Goal: Task Accomplishment & Management: Manage account settings

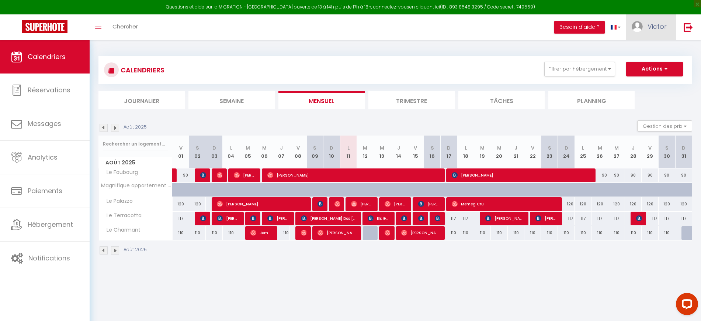
click at [646, 33] on link "Victor" at bounding box center [651, 27] width 50 height 26
click at [642, 53] on link "Paramètres" at bounding box center [646, 51] width 55 height 13
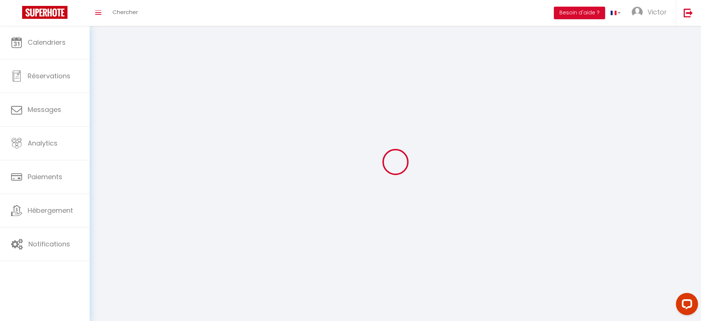
type input "Victor"
type input "Lombardi"
type input "0664479035"
type input "24 Avenue d'Eylau"
type input "75016"
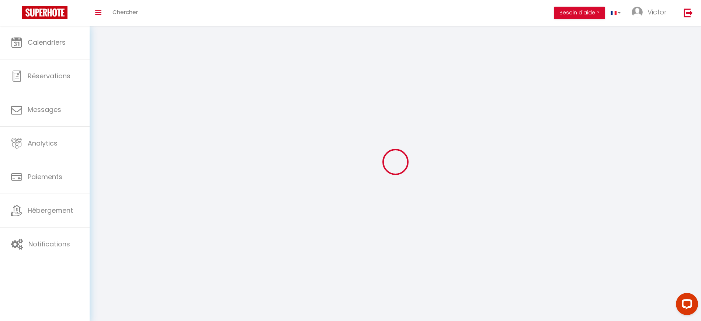
type input "Paris"
type input "0l0nR5ShcaUZztmzllgMFUHHz"
type input "yoHVN2Zb4bVS0kqgglRXE9gB6"
type input "https://app.superhote.com/#/get-available-rentals/yoHVN2Zb4bVS0kqgglRXE9gB6"
select select "28"
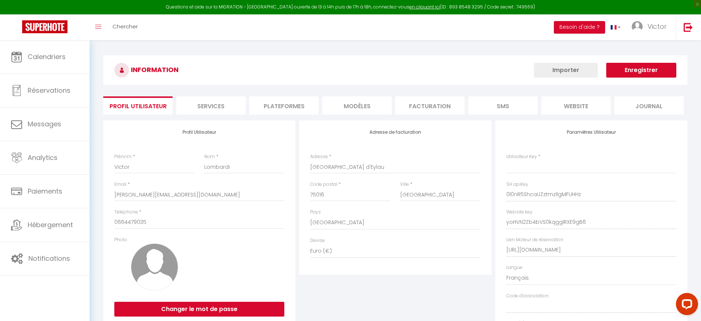
type input "0l0nR5ShcaUZztmzllgMFUHHz"
type input "yoHVN2Zb4bVS0kqgglRXE9gB6"
type input "https://app.superhote.com/#/get-available-rentals/yoHVN2Zb4bVS0kqgglRXE9gB6"
select select "fr"
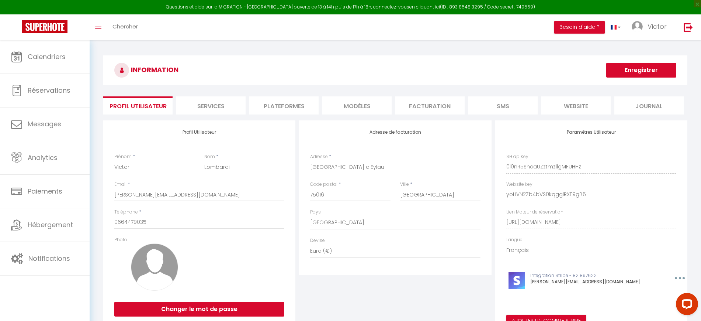
click at [270, 107] on li "Plateformes" at bounding box center [283, 105] width 69 height 18
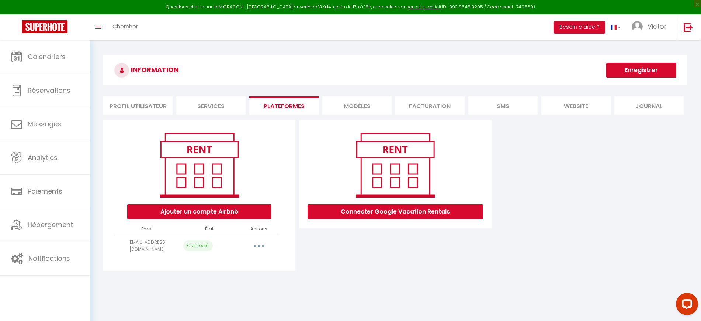
click at [220, 103] on li "Services" at bounding box center [210, 105] width 69 height 18
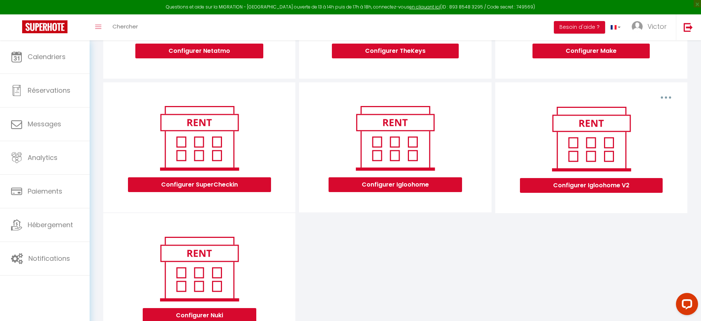
scroll to position [214, 0]
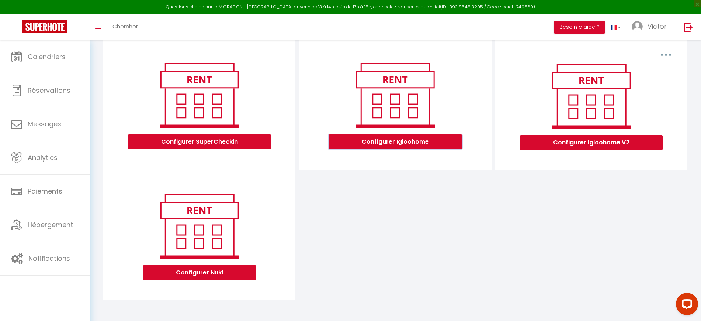
click at [446, 138] on button "Configurer Igloohome" at bounding box center [396, 141] width 134 height 15
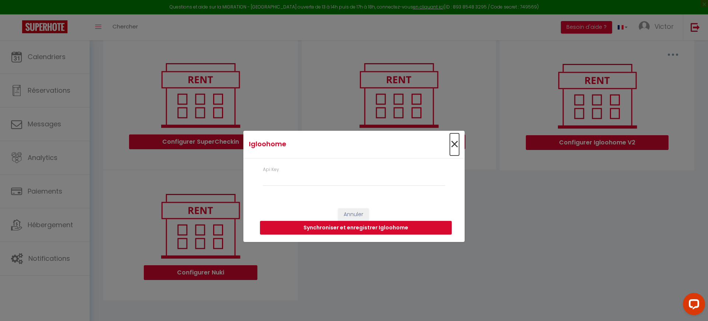
click at [452, 140] on span "×" at bounding box center [454, 144] width 9 height 22
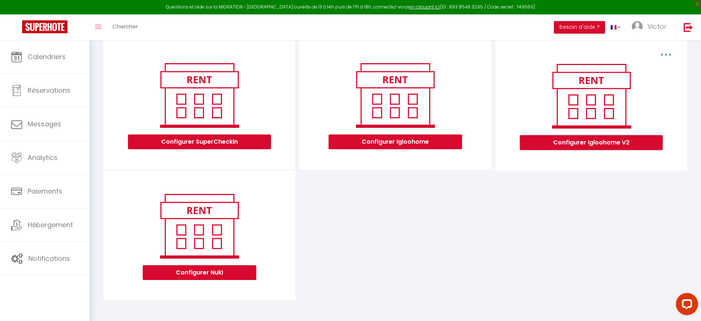
click at [574, 137] on button "Configurer Igloohome V2" at bounding box center [591, 142] width 143 height 15
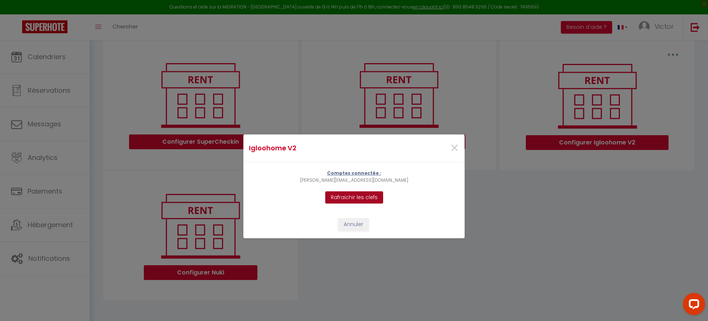
click at [367, 201] on button "Rafraichir les clefs" at bounding box center [354, 197] width 58 height 13
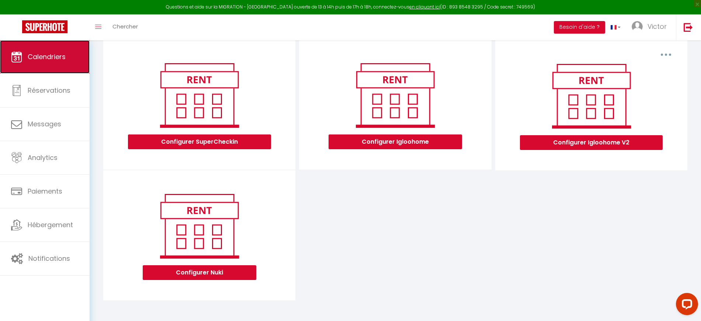
click at [42, 65] on link "Calendriers" at bounding box center [45, 56] width 90 height 33
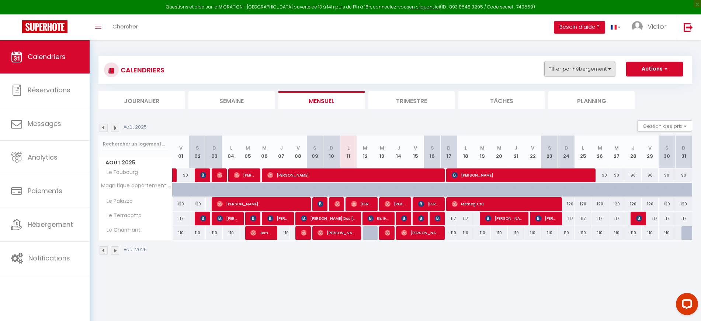
click at [583, 68] on button "Filtrer par hébergement" at bounding box center [580, 69] width 71 height 15
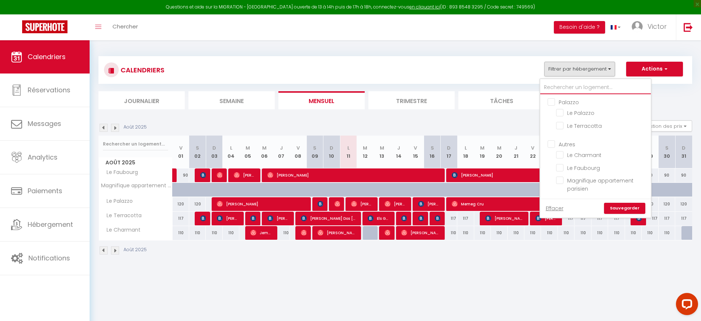
click at [578, 85] on input "text" at bounding box center [595, 87] width 111 height 13
paste input "Palazzo"
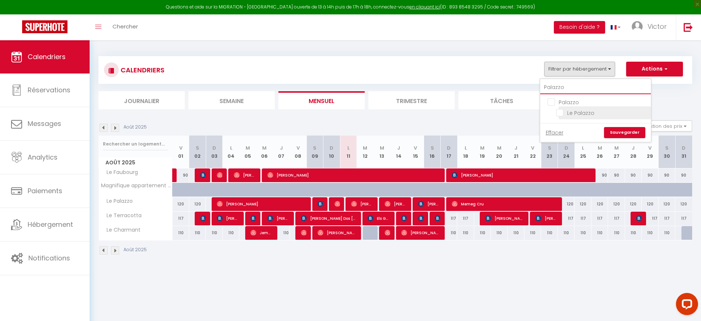
type input "Palazzo"
click at [585, 114] on input "Le Palazzo" at bounding box center [602, 111] width 92 height 7
checkbox input "true"
click at [623, 131] on link "Sauvegarder" at bounding box center [624, 132] width 41 height 11
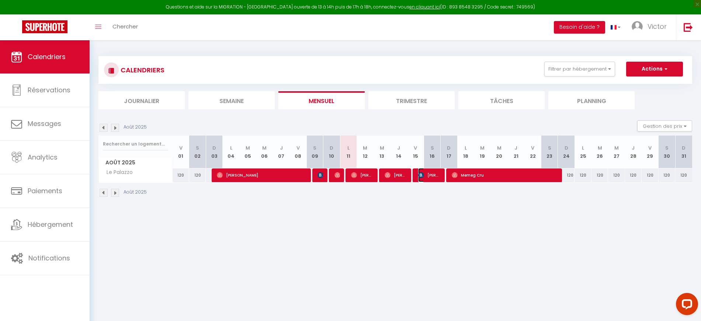
click at [425, 177] on span "Louise Moreau" at bounding box center [429, 175] width 22 height 14
select select "OK"
select select "0"
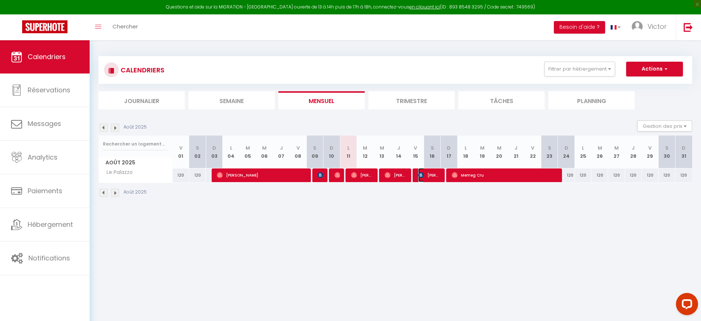
select select "1"
select select
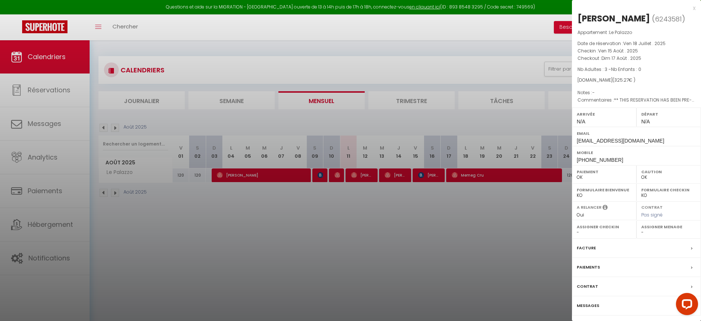
click at [416, 194] on div at bounding box center [350, 160] width 701 height 321
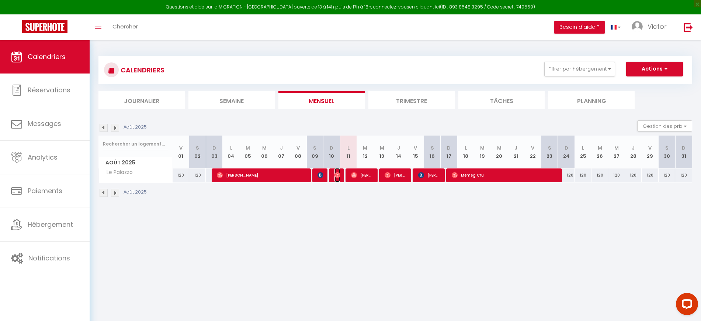
click at [340, 177] on img at bounding box center [338, 175] width 6 height 6
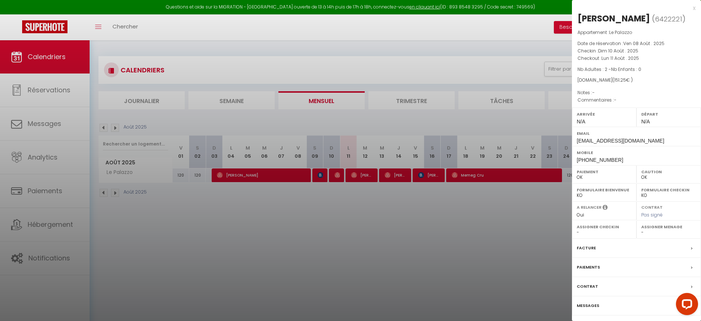
click at [362, 178] on div at bounding box center [350, 160] width 701 height 321
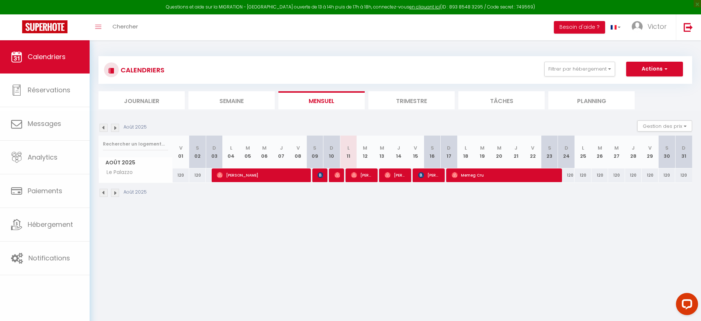
click at [362, 178] on body "Questions et aide sur la MIGRATION - Salle Zoom ouverte de 13 à 14h puis de 17h…" at bounding box center [350, 200] width 701 height 321
click at [363, 177] on span "Nathalie Dodeux" at bounding box center [362, 175] width 22 height 14
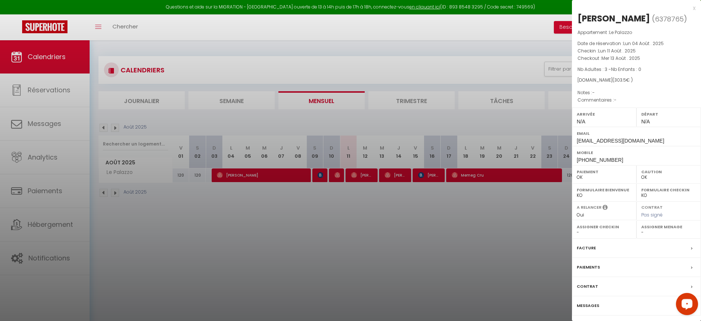
click at [599, 305] on div "Messages" at bounding box center [636, 305] width 129 height 19
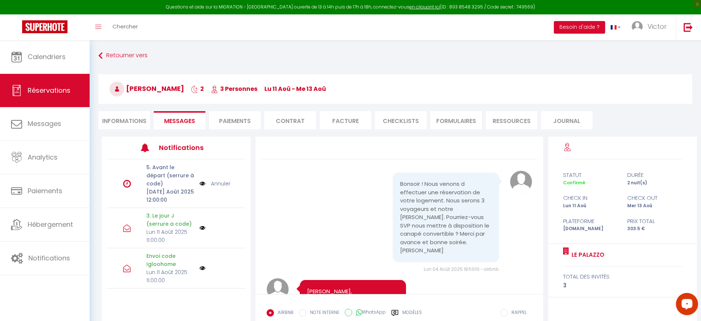
scroll to position [1683, 0]
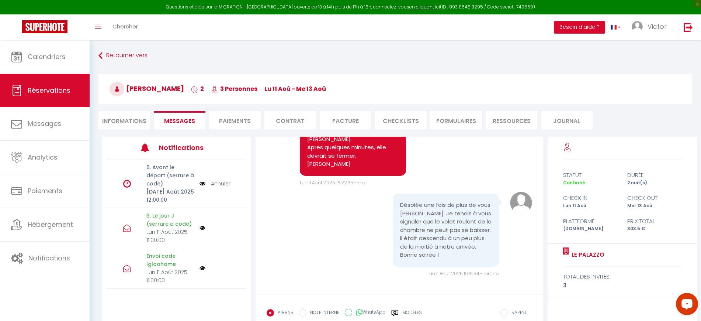
click at [139, 117] on li "Informations" at bounding box center [124, 120] width 52 height 18
select select
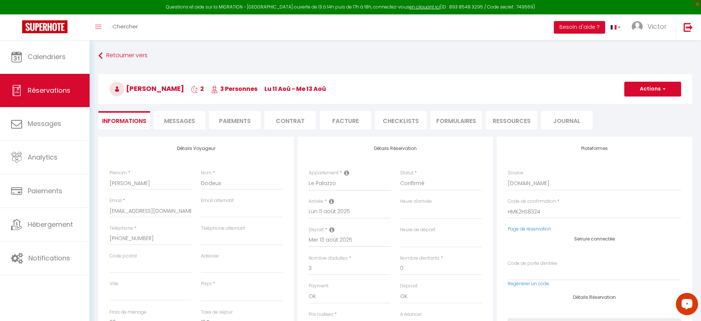
click at [170, 122] on span "Messages" at bounding box center [179, 121] width 31 height 8
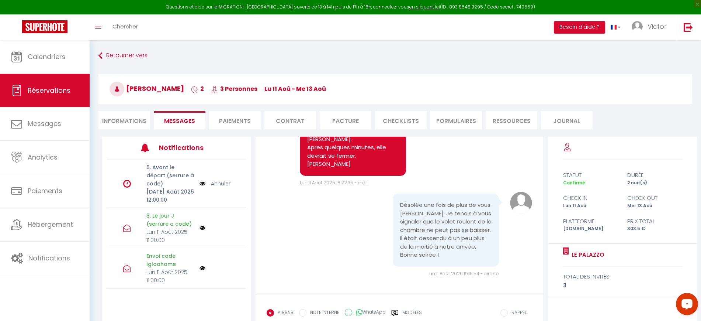
select select
click at [142, 122] on li "Informations" at bounding box center [124, 120] width 52 height 18
select select
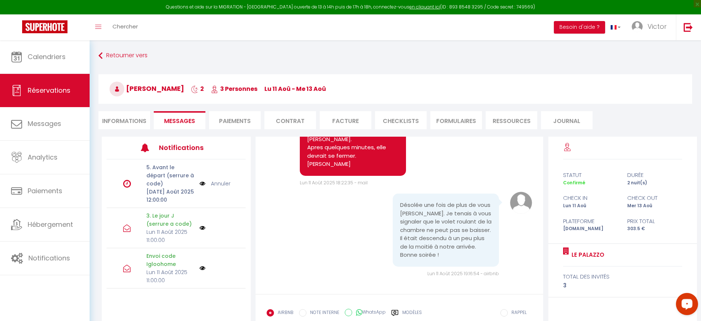
select select
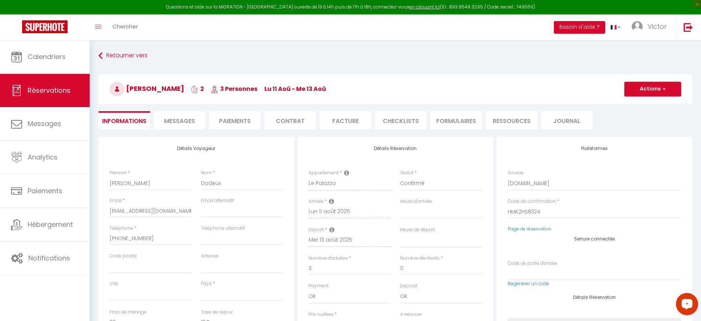
click at [180, 123] on span "Messages" at bounding box center [179, 121] width 31 height 8
select select
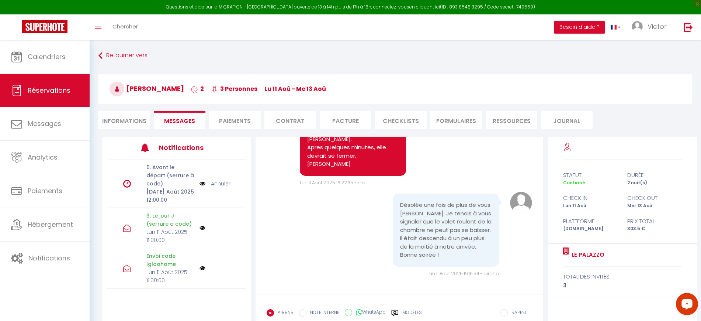
select select
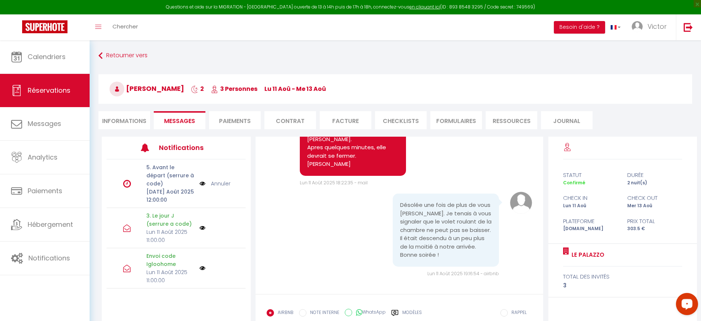
select select
click at [134, 120] on li "Informations" at bounding box center [124, 120] width 52 height 18
select select
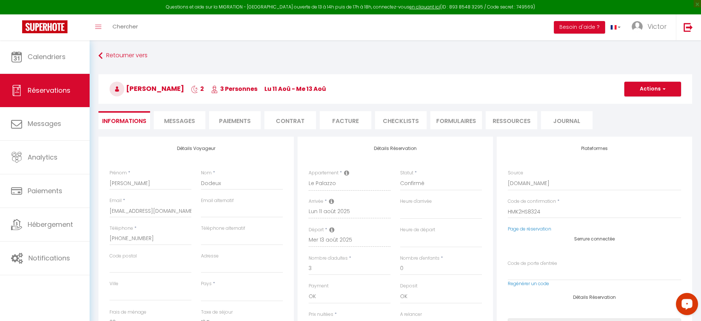
click at [193, 119] on span "Messages" at bounding box center [179, 121] width 31 height 8
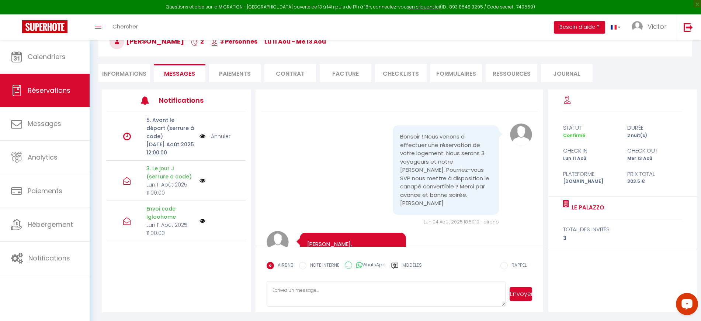
click at [140, 72] on li "Informations" at bounding box center [124, 73] width 52 height 18
select select
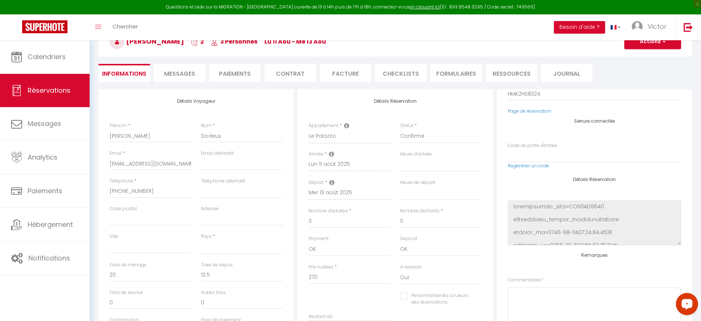
scroll to position [92, 0]
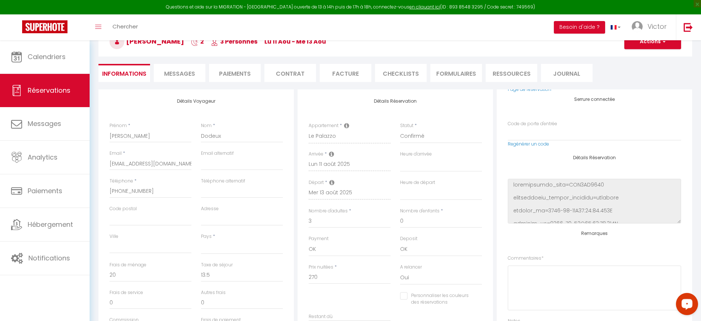
select select
checkbox input "false"
select select
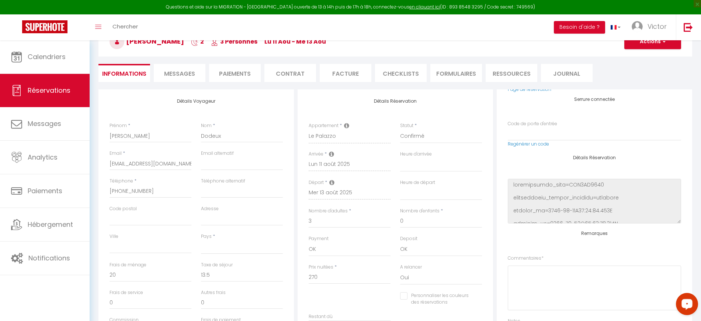
select select
checkbox input "false"
select select
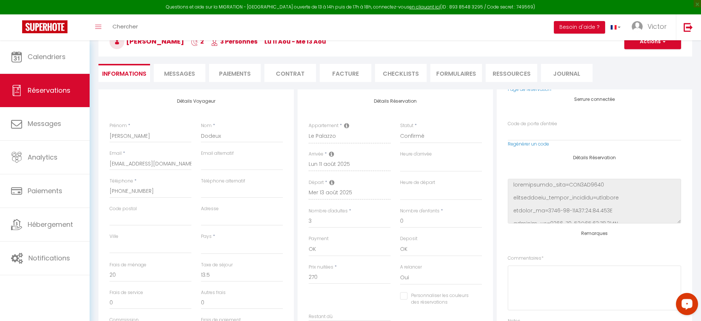
select select
checkbox input "false"
select select
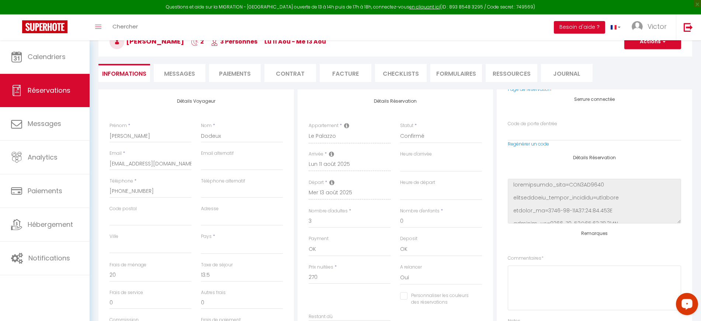
checkbox input "false"
select select
checkbox input "false"
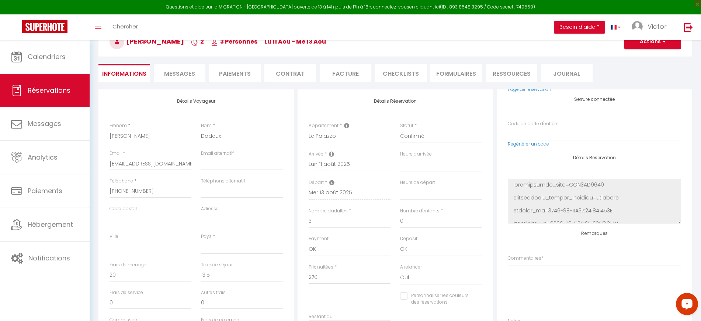
select select
checkbox input "false"
select select
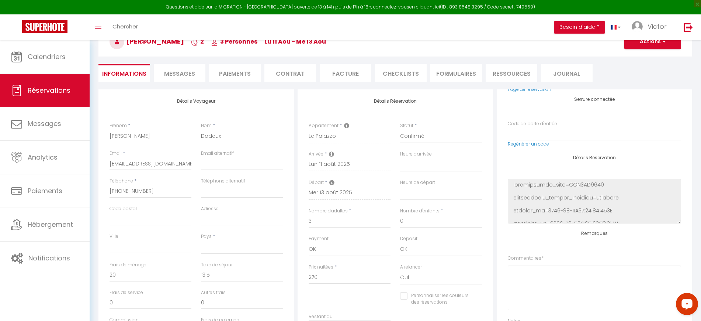
select select
checkbox input "false"
select select
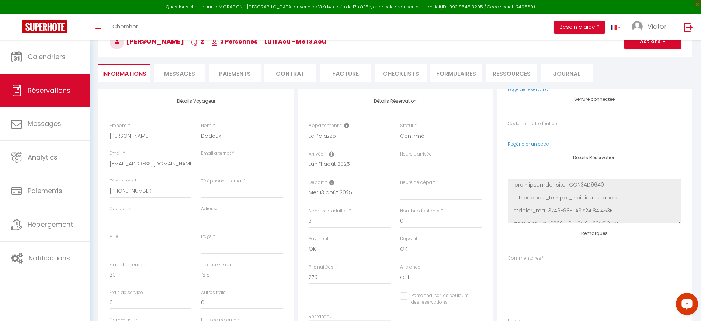
select select
checkbox input "false"
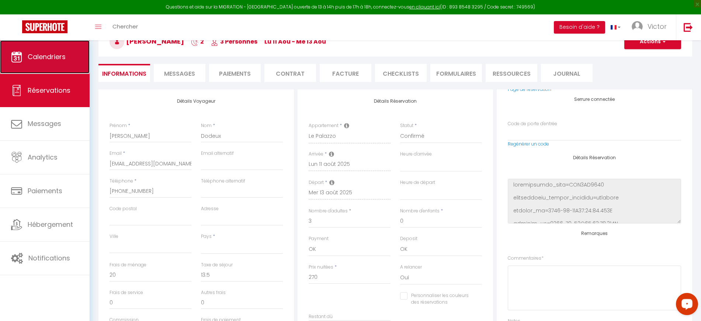
click at [68, 51] on link "Calendriers" at bounding box center [45, 56] width 90 height 33
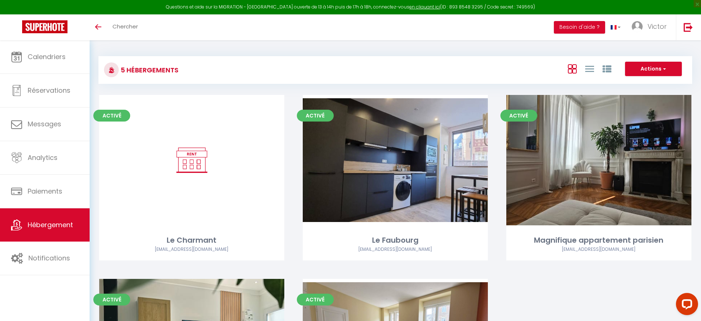
scroll to position [151, 0]
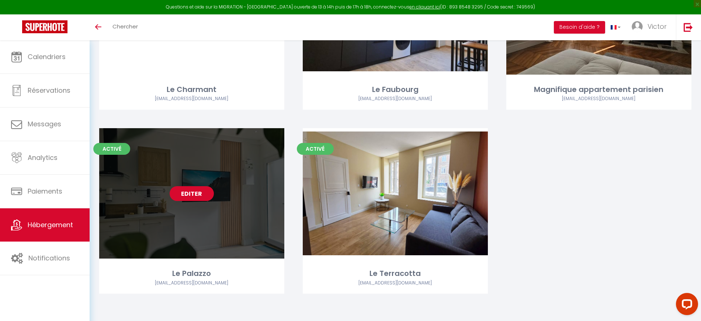
click at [198, 189] on link "Editer" at bounding box center [192, 193] width 44 height 15
click at [196, 193] on link "Editer" at bounding box center [192, 193] width 44 height 15
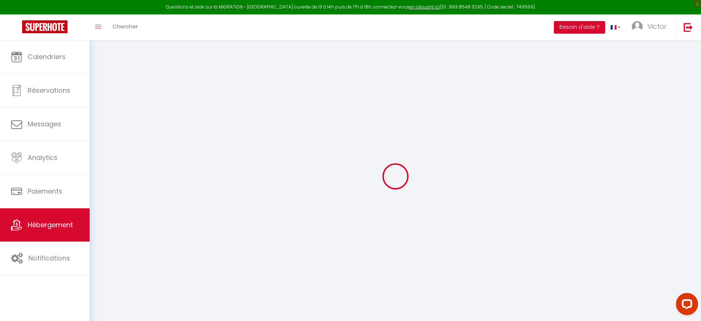
select select "IgloohomeV2"
select select "2"
checkbox input "true"
checkbox input "false"
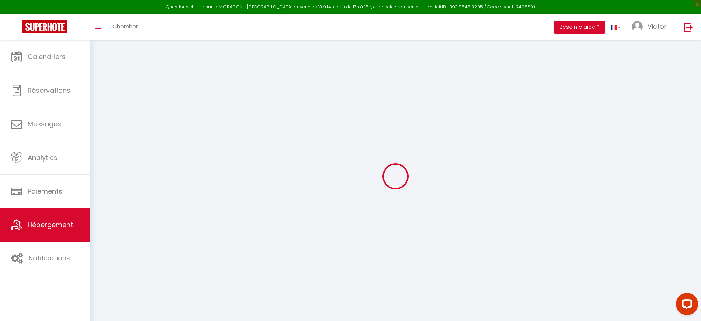
checkbox input "true"
checkbox input "false"
select select
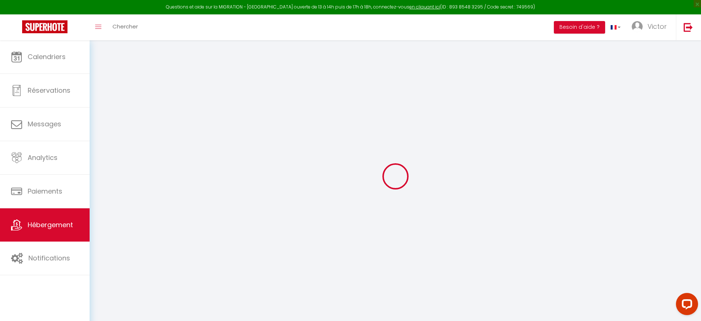
checkbox input "false"
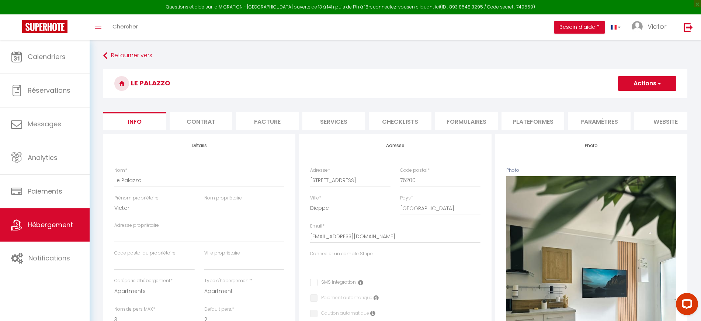
click at [336, 122] on li "Services" at bounding box center [334, 121] width 63 height 18
checkbox input "true"
checkbox input "false"
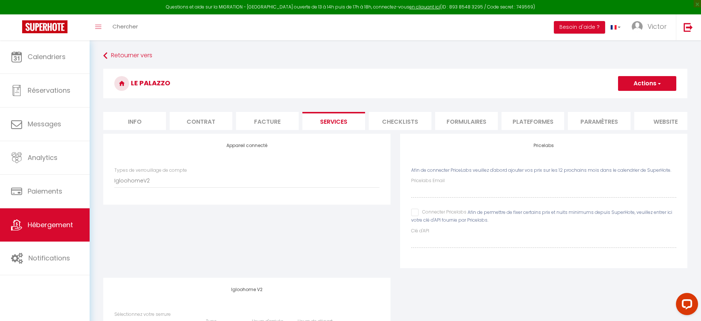
scroll to position [136, 0]
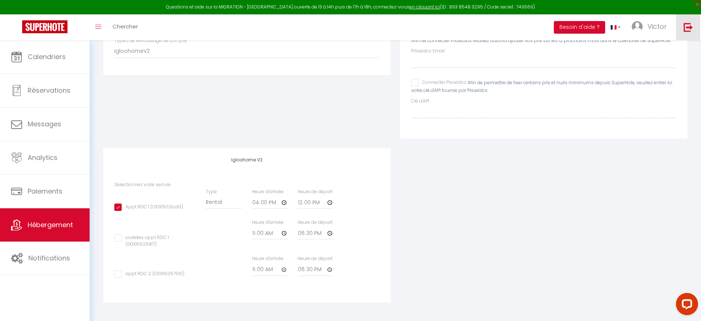
click at [689, 26] on img at bounding box center [688, 27] width 9 height 9
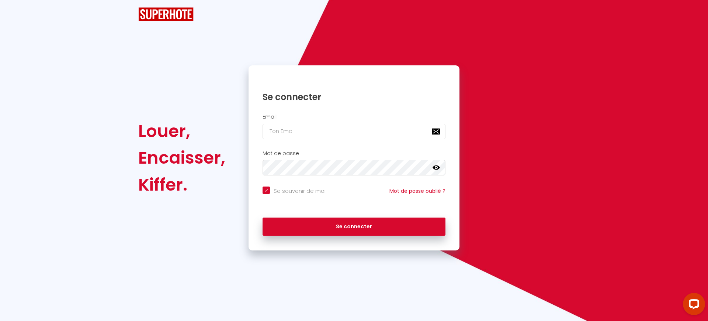
checkbox input "true"
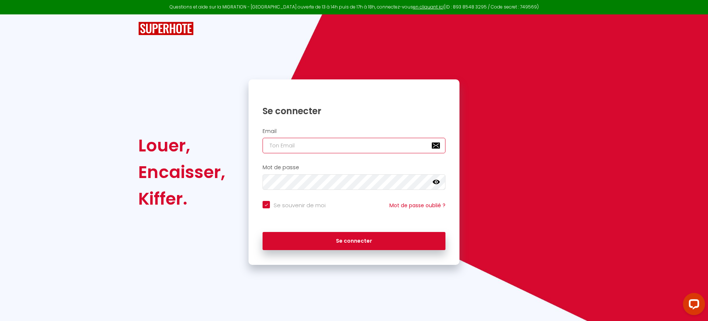
click at [338, 149] on input "email" at bounding box center [354, 145] width 183 height 15
paste input "[EMAIL_ADDRESS][DOMAIN_NAME]"
type input "[EMAIL_ADDRESS][DOMAIN_NAME]"
checkbox input "true"
type input "[EMAIL_ADDRESS][DOMAIN_NAME]"
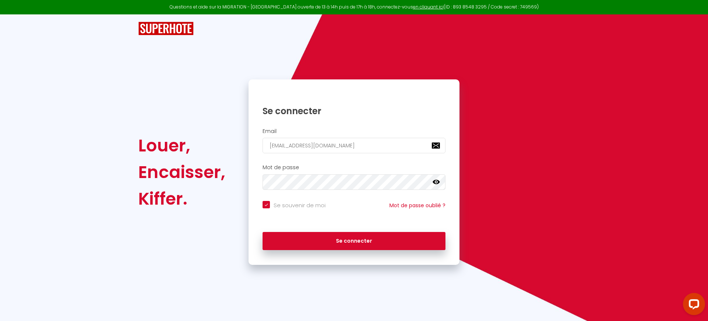
click at [297, 201] on input "Se souvenir de moi" at bounding box center [294, 204] width 63 height 7
checkbox input "false"
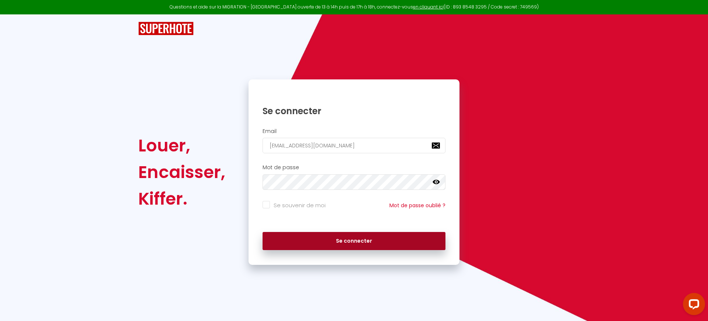
click at [319, 244] on button "Se connecter" at bounding box center [354, 241] width 183 height 18
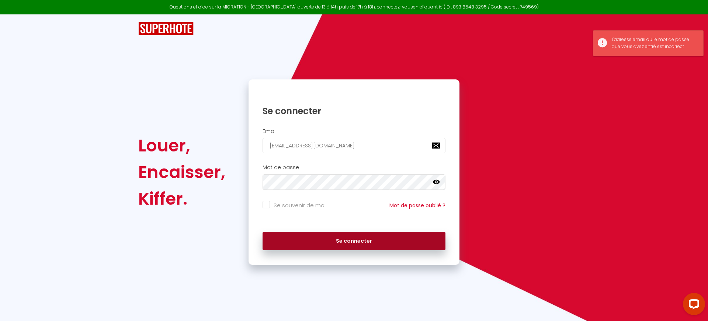
click at [377, 236] on button "Se connecter" at bounding box center [354, 241] width 183 height 18
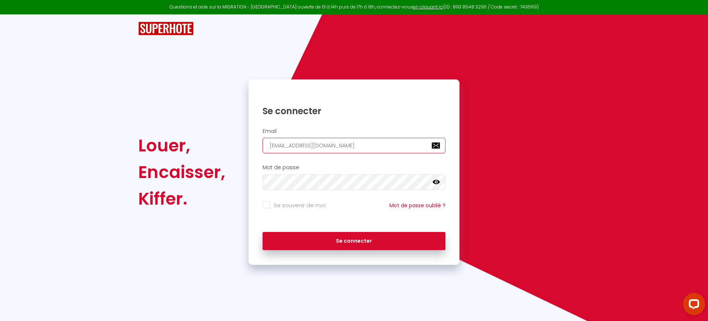
click at [300, 148] on input "[EMAIL_ADDRESS][DOMAIN_NAME]" at bounding box center [354, 145] width 183 height 15
paste input "[EMAIL_ADDRESS]"
type input "[EMAIL_ADDRESS][DOMAIN_NAME]"
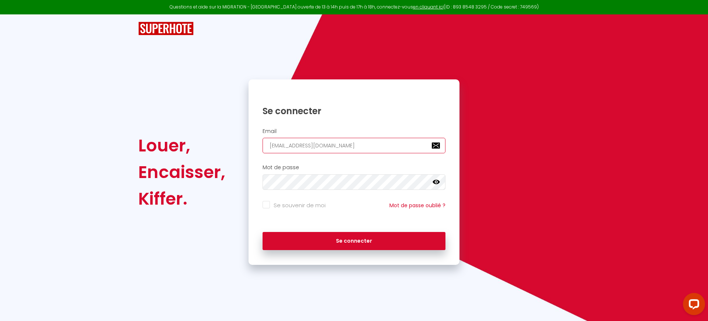
click at [263, 232] on button "Se connecter" at bounding box center [354, 241] width 183 height 18
